Goal: Information Seeking & Learning: Learn about a topic

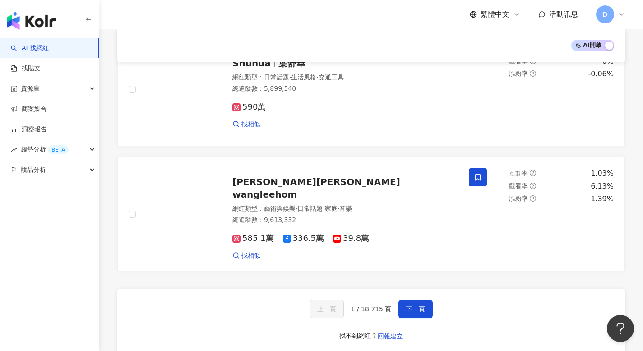
scroll to position [1414, 0]
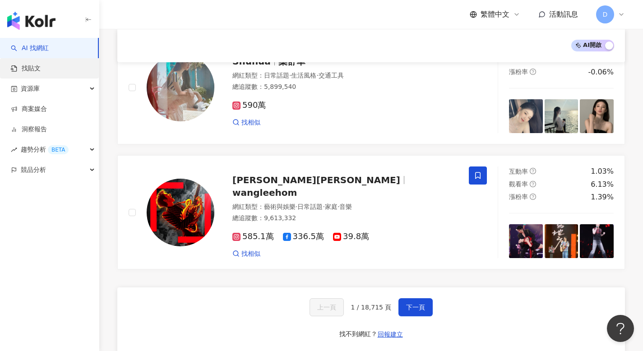
click at [41, 64] on link "找貼文" at bounding box center [26, 68] width 30 height 9
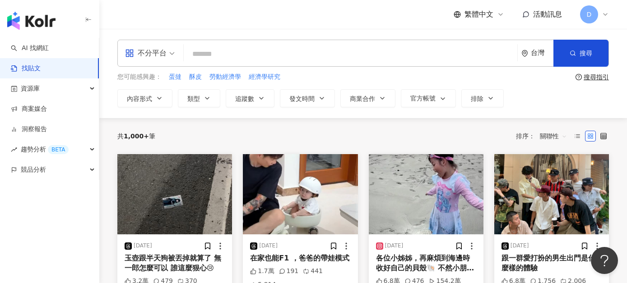
click at [545, 138] on span "關聯性" at bounding box center [553, 136] width 27 height 14
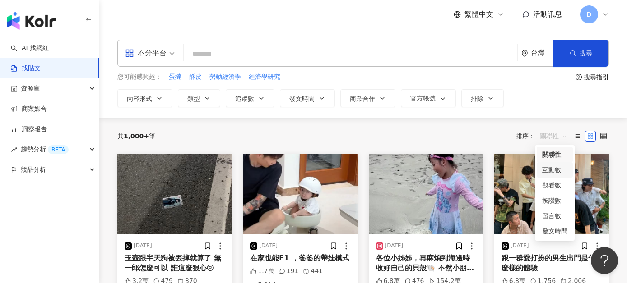
click at [550, 168] on div "互動數" at bounding box center [554, 170] width 25 height 10
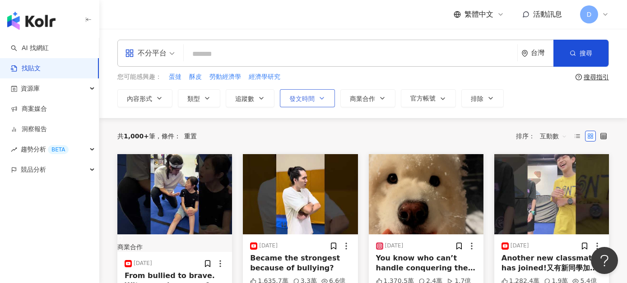
click at [288, 92] on button "發文時間" at bounding box center [307, 98] width 55 height 18
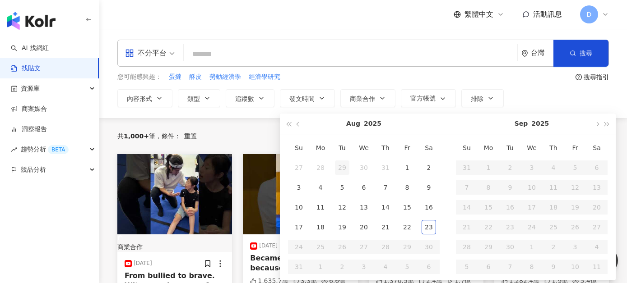
type input "**********"
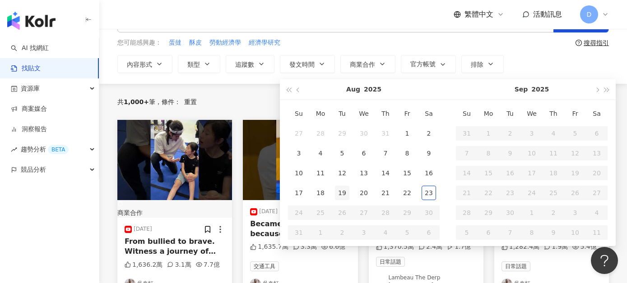
scroll to position [34, 0]
type input "**********"
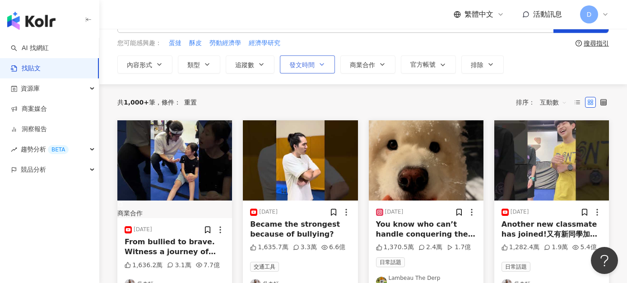
click at [302, 62] on span "發文時間" at bounding box center [301, 64] width 25 height 7
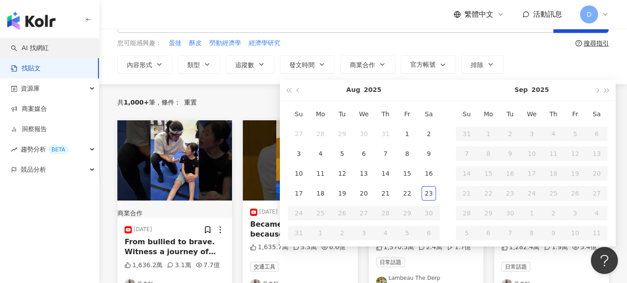
click at [49, 47] on link "AI 找網紅" at bounding box center [30, 48] width 38 height 9
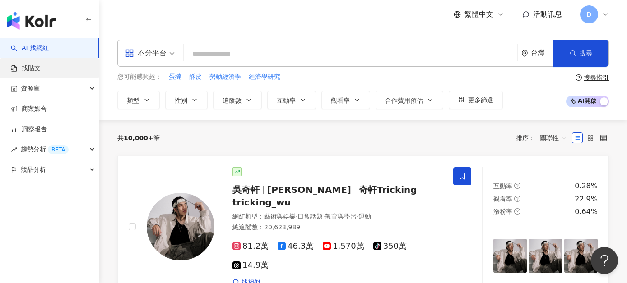
click at [41, 64] on link "找貼文" at bounding box center [26, 68] width 30 height 9
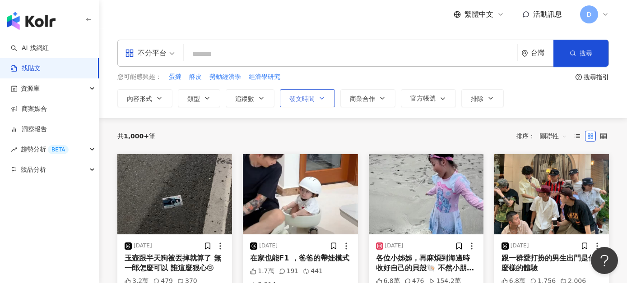
click at [301, 101] on span "發文時間" at bounding box center [301, 98] width 25 height 7
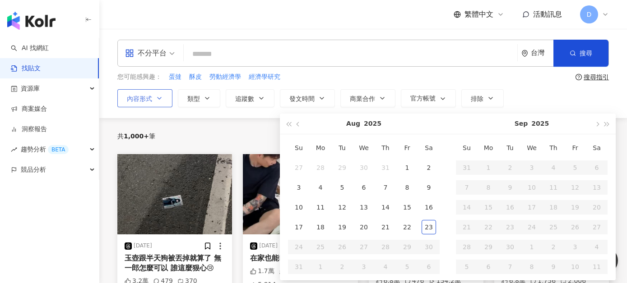
click at [157, 99] on icon "button" at bounding box center [159, 98] width 7 height 7
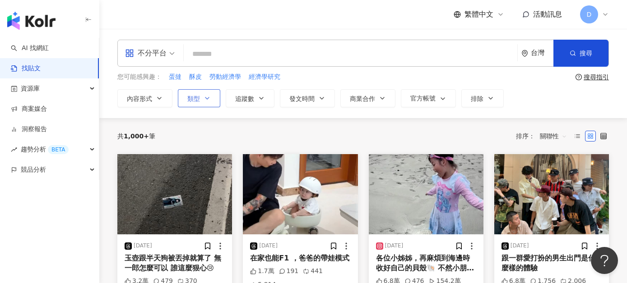
click at [210, 104] on button "類型" at bounding box center [199, 98] width 42 height 18
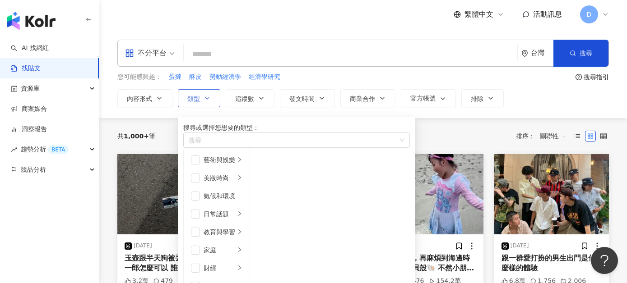
click at [210, 104] on button "類型 搜尋或選擇您想要的類型： 搜尋 藝術與娛樂 美妝時尚 氣候和環境 日常話題 教育與學習 家庭 財經 美食 命理占卜 遊戲 法政社會 生活風格 影視娛樂 …" at bounding box center [199, 98] width 42 height 18
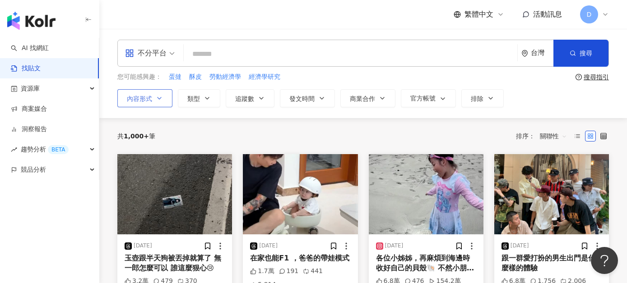
click at [133, 93] on button "內容形式" at bounding box center [144, 98] width 55 height 18
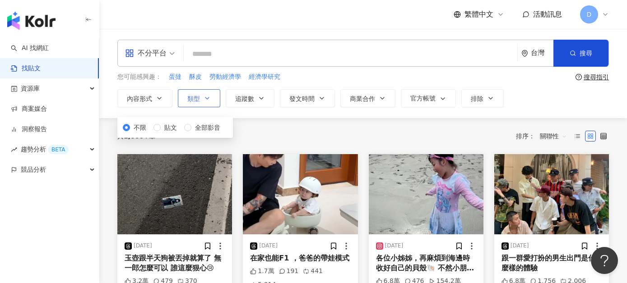
click at [193, 97] on span "類型" at bounding box center [193, 98] width 13 height 7
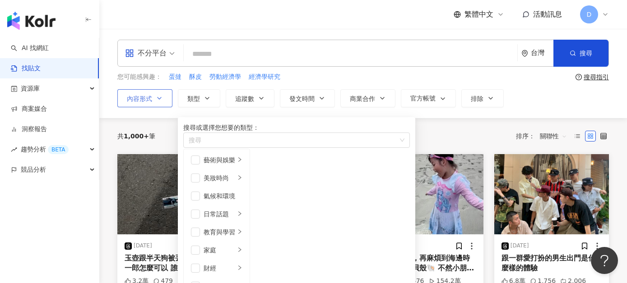
click at [149, 93] on button "內容形式" at bounding box center [144, 98] width 55 height 18
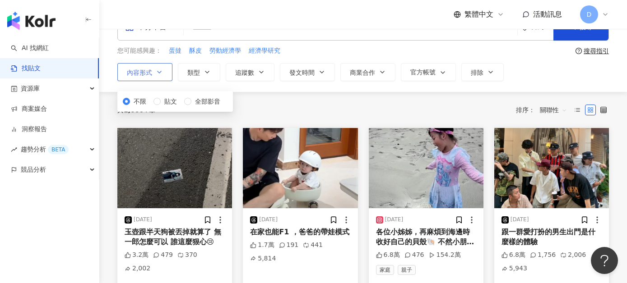
scroll to position [31, 0]
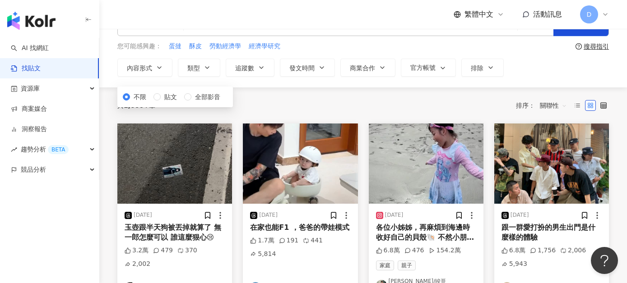
click at [204, 83] on div "不限 貼文 全部影音" at bounding box center [175, 94] width 116 height 25
click at [207, 63] on button "類型" at bounding box center [199, 68] width 42 height 18
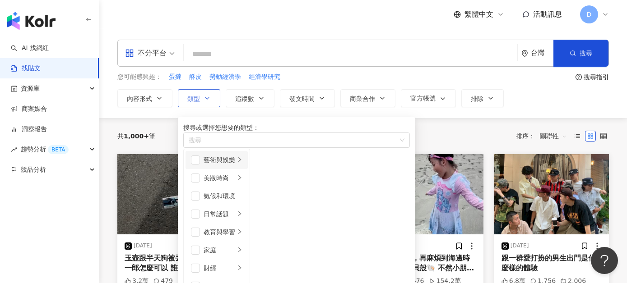
scroll to position [0, 0]
click at [252, 95] on span "追蹤數" at bounding box center [244, 98] width 19 height 7
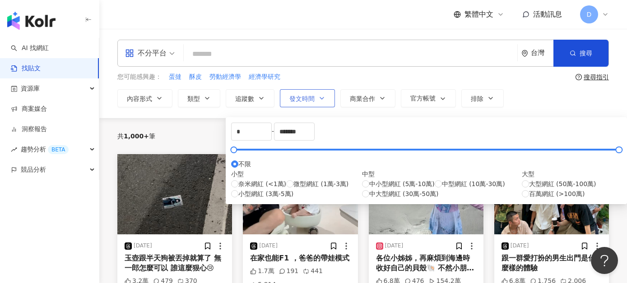
click at [304, 104] on button "發文時間" at bounding box center [307, 98] width 55 height 18
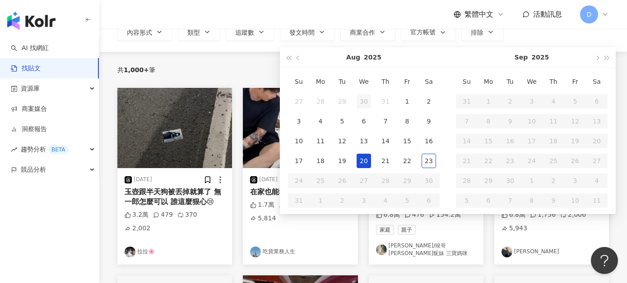
scroll to position [34, 0]
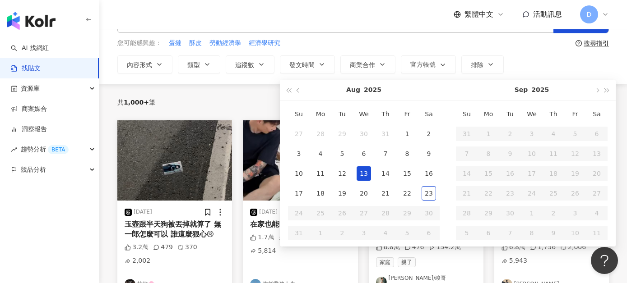
type input "**********"
click at [363, 66] on span "商業合作" at bounding box center [362, 64] width 25 height 7
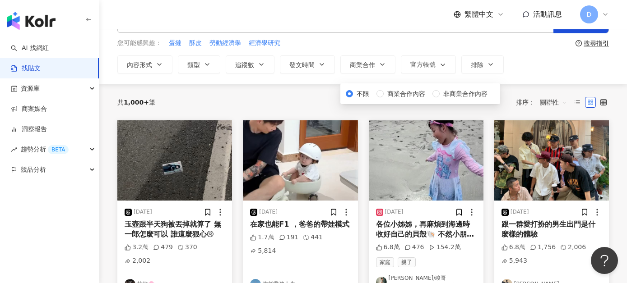
click at [431, 78] on div "不分平台 台灣 搜尋 您可能感興趣： 蛋撻 酥皮 勞動經濟學 經濟學研究 搜尋指引 內容形式 類型 追蹤數 發文時間 [DATE] Su Mo Tu We T…" at bounding box center [363, 39] width 528 height 89
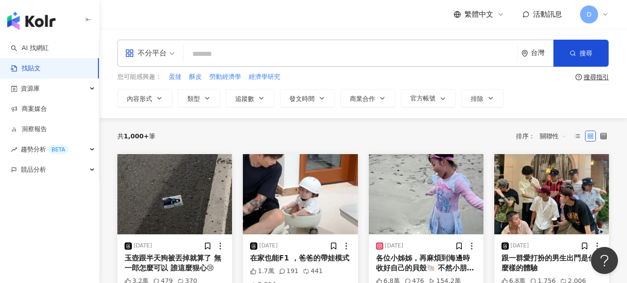
click at [436, 69] on div "不分平台 台灣 搜尋 您可能感興趣： 蛋撻 酥皮 勞動經濟學 經濟學研究 搜尋指引 內容形式 類型 追蹤數 發文時間 [DATE] Su Mo Tu We T…" at bounding box center [363, 74] width 528 height 68
click at [434, 93] on button "官方帳號" at bounding box center [428, 98] width 55 height 18
click at [485, 101] on button "排除" at bounding box center [482, 98] width 42 height 18
